Goal: Transaction & Acquisition: Subscribe to service/newsletter

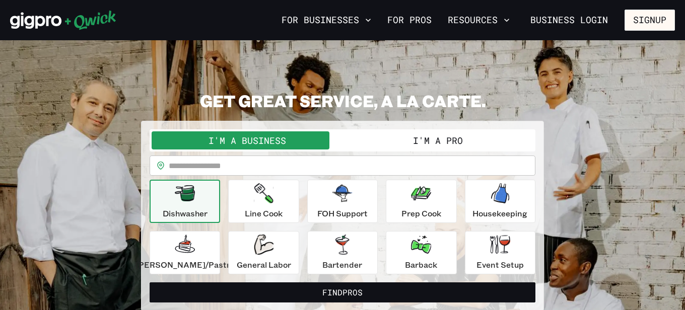
click at [428, 135] on button "I'm a Pro" at bounding box center [437, 140] width 191 height 18
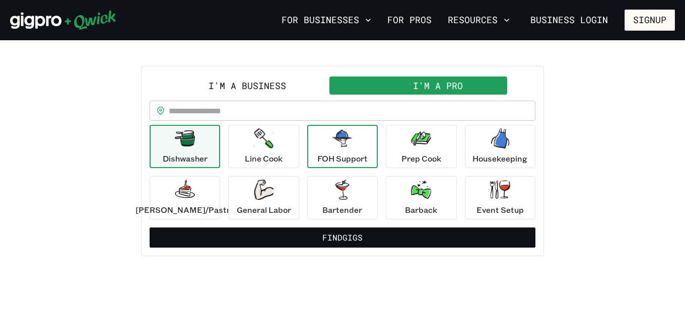
scroll to position [57, 0]
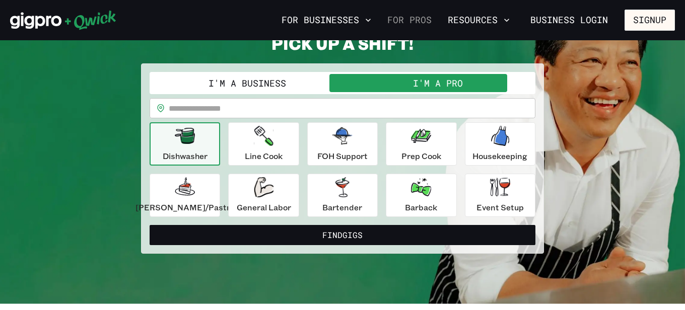
click at [416, 20] on link "For Pros" at bounding box center [409, 20] width 52 height 17
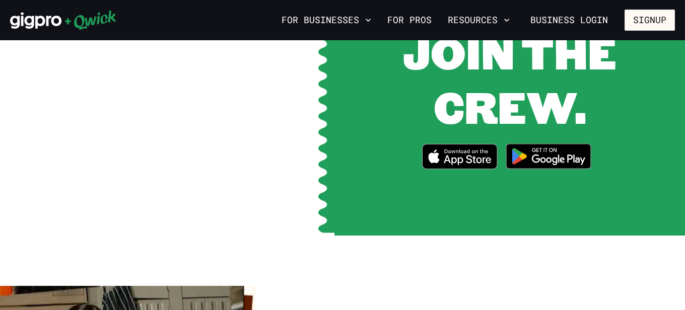
scroll to position [1377, 0]
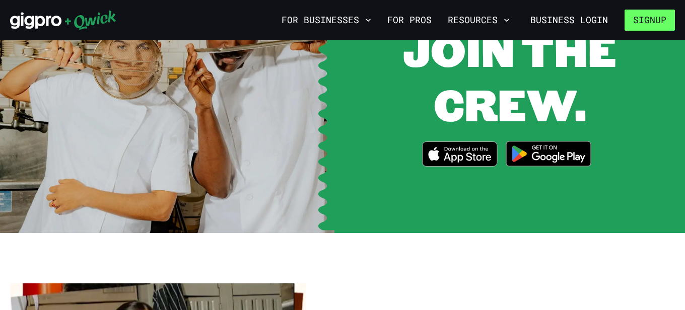
click at [670, 19] on button "Signup" at bounding box center [649, 20] width 50 height 21
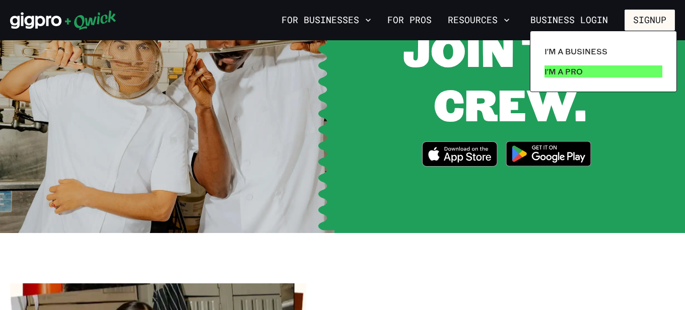
click at [611, 69] on link "I'm a Pro" at bounding box center [603, 71] width 126 height 20
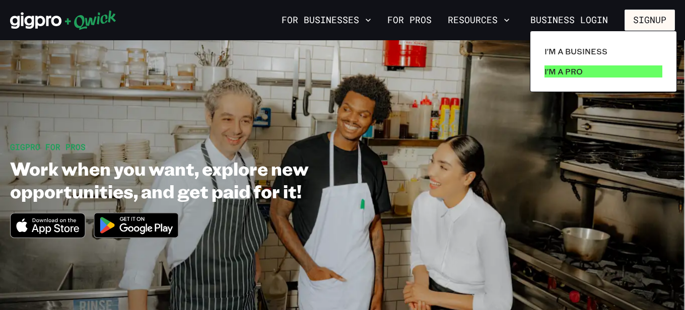
click at [562, 77] on p "I'm a Pro" at bounding box center [563, 71] width 38 height 12
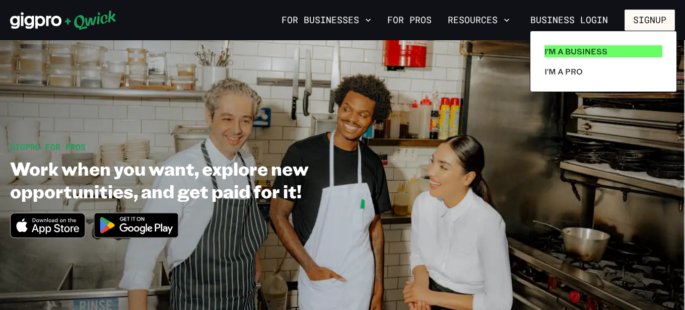
click at [578, 52] on p "I'm a Business" at bounding box center [575, 51] width 63 height 12
